Goal: Book appointment/travel/reservation

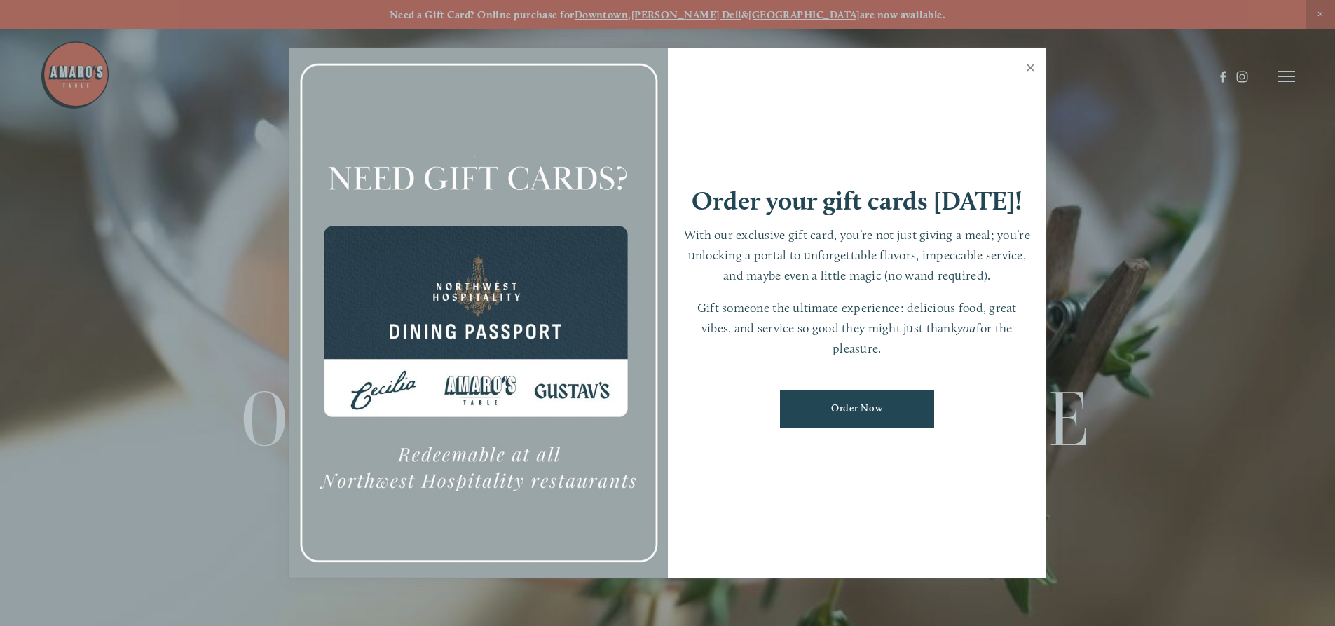
click at [1029, 69] on link "Close" at bounding box center [1030, 69] width 27 height 39
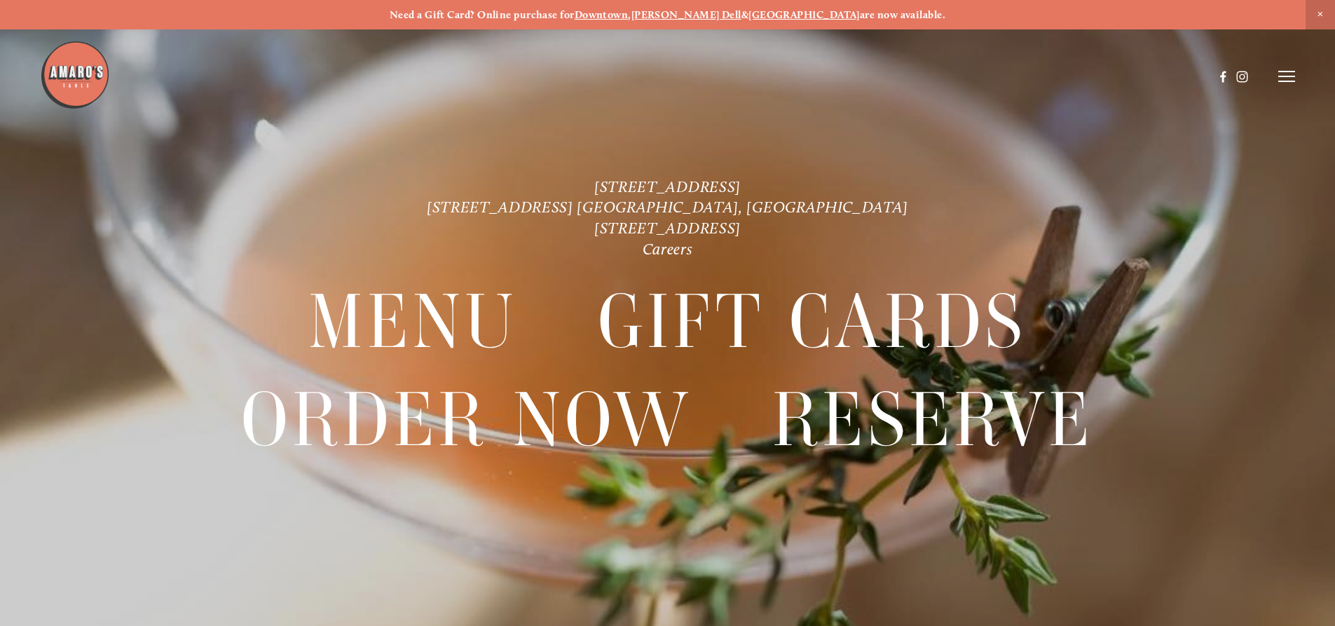
click at [1288, 78] on icon at bounding box center [1286, 76] width 17 height 13
click at [1182, 71] on span "Reserve" at bounding box center [1184, 75] width 37 height 13
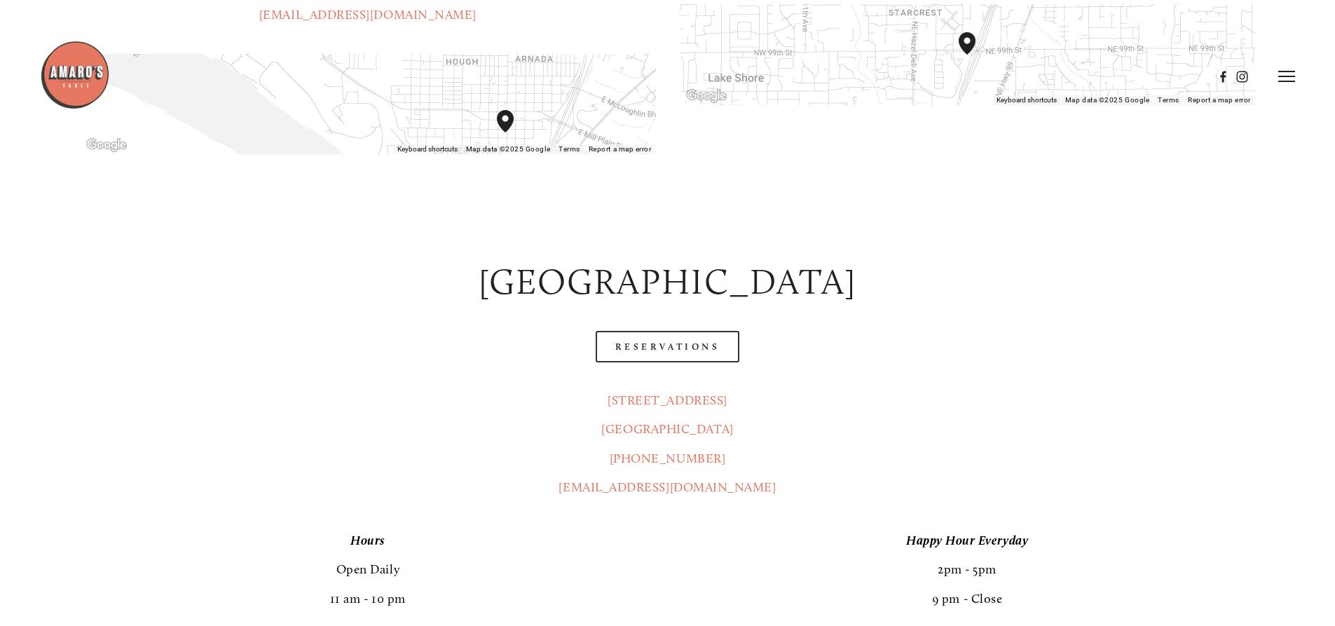
scroll to position [560, 0]
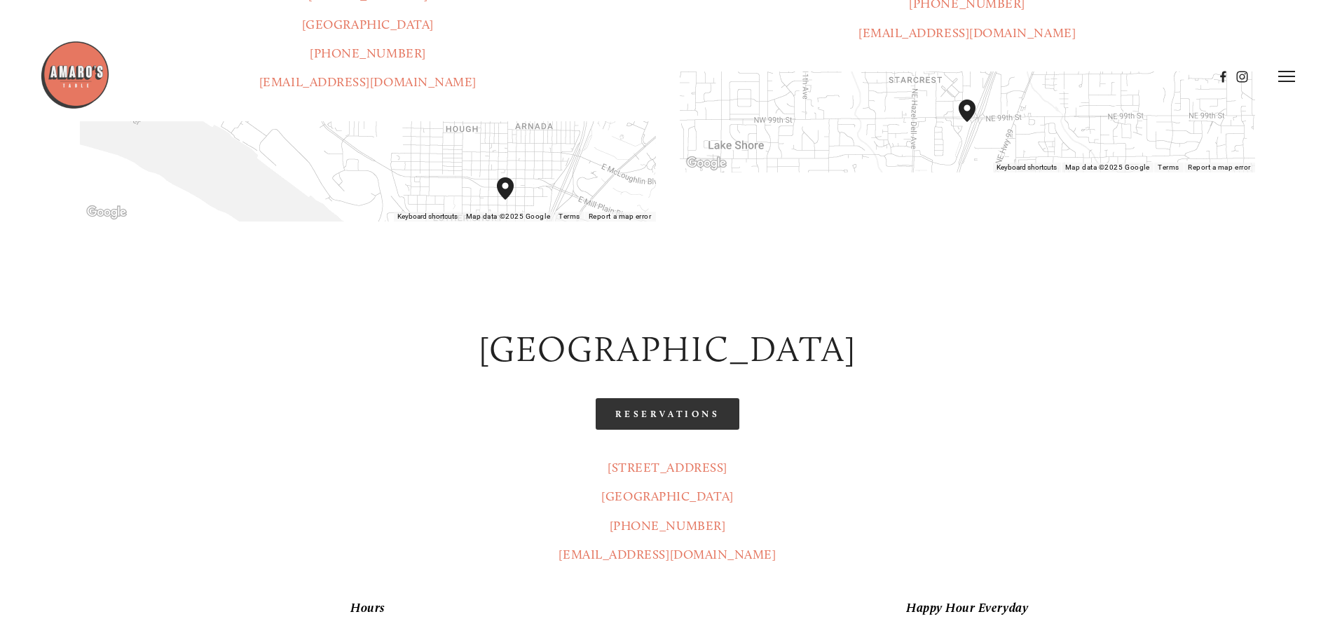
click at [675, 398] on link "Reservations" at bounding box center [668, 414] width 144 height 32
